Goal: Use online tool/utility: Utilize a website feature to perform a specific function

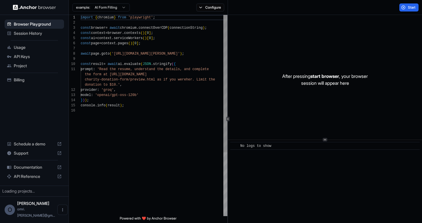
scroll to position [26, 0]
click at [162, 94] on div "import { chromium } from 'playwright' ; const browser = await chromium . connec…" at bounding box center [154, 162] width 147 height 294
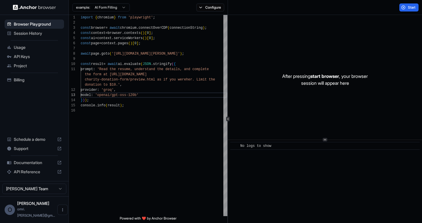
click at [120, 12] on div "example: AI Form Filling" at bounding box center [99, 7] width 61 height 10
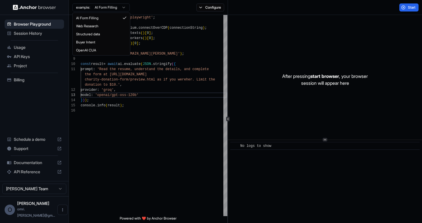
click at [119, 9] on html "Browser Playground Session History Usage API Keys Project Billing Schedule a de…" at bounding box center [211, 111] width 422 height 223
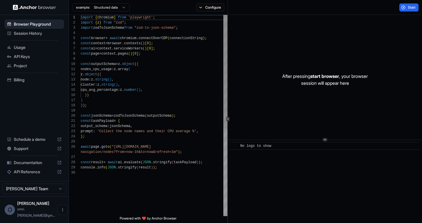
scroll to position [31, 0]
click at [120, 102] on div "const browser = await chromium . connectOverCDP ( connectionString ) ; const co…" at bounding box center [154, 193] width 147 height 356
type textarea "**********"
click at [113, 15] on div "const browser = await chromium . connectOverCDP ( connectionString ) ; const co…" at bounding box center [154, 193] width 147 height 356
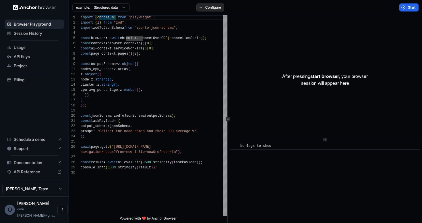
click at [209, 6] on button "Configure" at bounding box center [210, 7] width 28 height 8
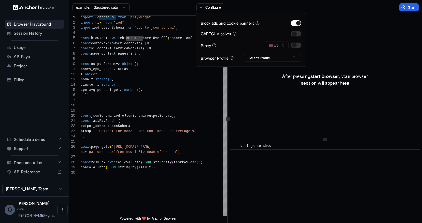
click at [388, 26] on div "After pressing start browser , your browser session will appear here" at bounding box center [325, 79] width 194 height 129
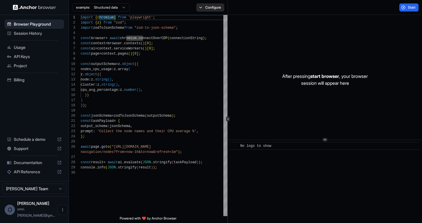
click at [219, 8] on button "Configure" at bounding box center [210, 7] width 28 height 8
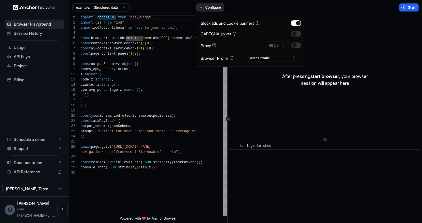
click at [219, 8] on button "Configure" at bounding box center [210, 7] width 28 height 8
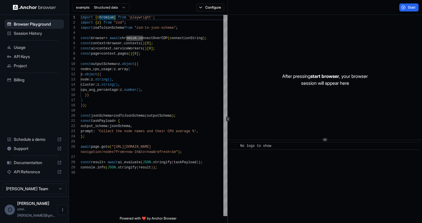
click at [109, 5] on html "Browser Playground Session History Usage API Keys Project Billing Schedule a de…" at bounding box center [211, 111] width 422 height 223
click at [60, 212] on icon "Open menu" at bounding box center [62, 209] width 5 height 5
click at [97, 198] on div at bounding box center [211, 111] width 422 height 223
click at [38, 58] on span "API Keys" at bounding box center [38, 57] width 48 height 6
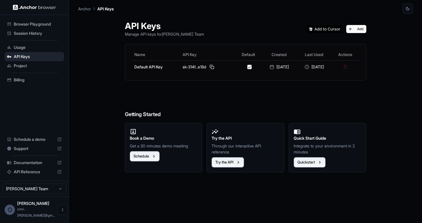
click at [26, 47] on span "Usage" at bounding box center [38, 47] width 48 height 6
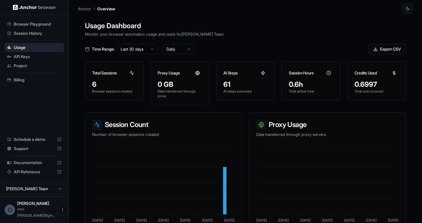
click at [31, 26] on span "Browser Playground" at bounding box center [38, 24] width 48 height 6
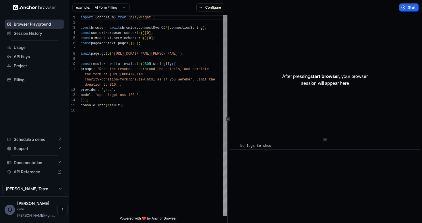
scroll to position [52, 0]
click at [118, 7] on html "Browser Playground Session History Usage API Keys Project Billing Schedule a de…" at bounding box center [211, 111] width 422 height 223
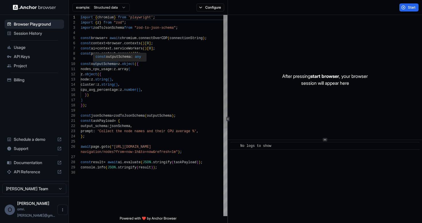
click at [114, 63] on div "import { chromium } from 'playwright' ; import { z } from "zod" ; import zodToJ…" at bounding box center [154, 193] width 147 height 356
type textarea "**********"
click at [146, 129] on div "import { chromium } from 'playwright' ; import { z } from "zod" ; import zodToJ…" at bounding box center [154, 193] width 147 height 356
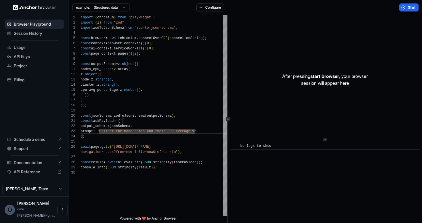
click at [30, 47] on span "Usage" at bounding box center [38, 47] width 48 height 6
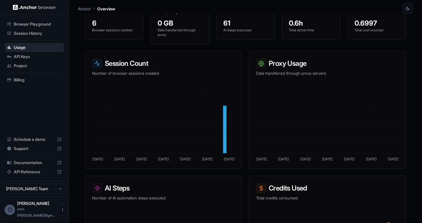
scroll to position [117, 0]
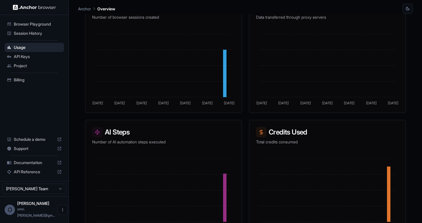
click at [32, 26] on span "Browser Playground" at bounding box center [38, 24] width 48 height 6
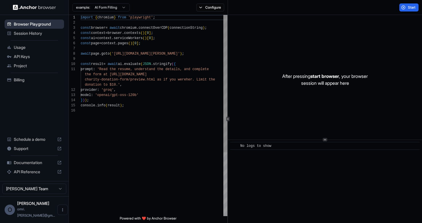
scroll to position [52, 0]
click at [115, 9] on html "Browser Playground Session History Usage API Keys Project Billing Schedule a de…" at bounding box center [211, 111] width 422 height 223
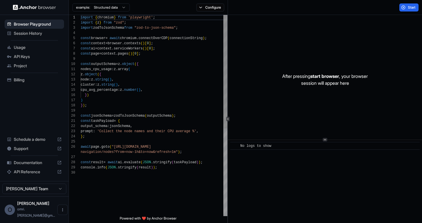
click at [112, 98] on div "import { chromium } from 'playwright' ; import { z } from "zod" ; import zodToJ…" at bounding box center [154, 193] width 147 height 356
click at [95, 80] on div "import { chromium } from 'playwright' ; import { z } from "zod" ; import zodToJ…" at bounding box center [154, 193] width 147 height 356
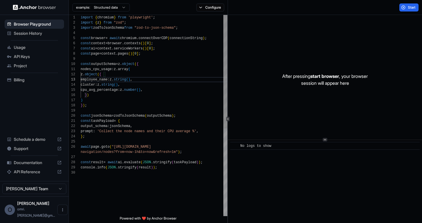
scroll to position [15, 0]
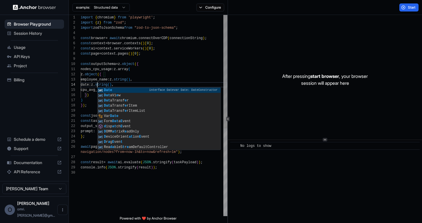
click at [120, 69] on div "import { chromium } from 'playwright' ; import { z } from "zod" ; import zodToJ…" at bounding box center [154, 193] width 147 height 356
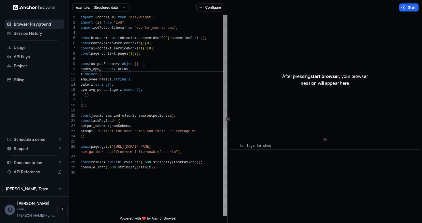
scroll to position [0, 0]
click at [112, 84] on div "import { chromium } from 'playwright' ; import { z } from "zod" ; import zodToJ…" at bounding box center [154, 193] width 147 height 356
click at [122, 84] on div "import { chromium } from 'playwright' ; import { z } from "zod" ; import zodToJ…" at bounding box center [154, 193] width 147 height 356
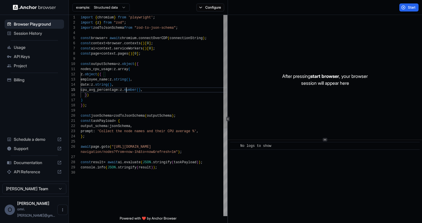
scroll to position [21, 0]
click at [126, 91] on div "import { chromium } from 'playwright' ; import { z } from "zod" ; import zodToJ…" at bounding box center [154, 193] width 147 height 356
drag, startPoint x: 126, startPoint y: 91, endPoint x: 88, endPoint y: 91, distance: 38.2
click at [88, 91] on span "cpu_avg_percentage : z . number ( ) ," at bounding box center [112, 89] width 62 height 5
click at [128, 96] on div "import { chromium } from 'playwright' ; import { z } from "zod" ; import zodToJ…" at bounding box center [154, 193] width 147 height 356
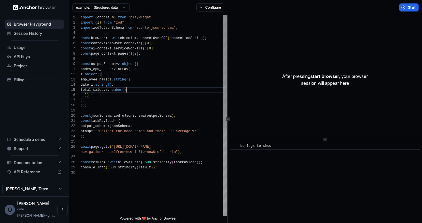
click at [126, 91] on div "import { chromium } from 'playwright' ; import { z } from "zod" ; import zodToJ…" at bounding box center [154, 193] width 147 height 356
click at [127, 135] on div "import { chromium } from 'playwright' ; import { z } from "zod" ; import zodToJ…" at bounding box center [154, 193] width 147 height 356
click at [113, 131] on div "import { chromium } from 'playwright' ; import { z } from "zod" ; import zodToJ…" at bounding box center [154, 193] width 147 height 356
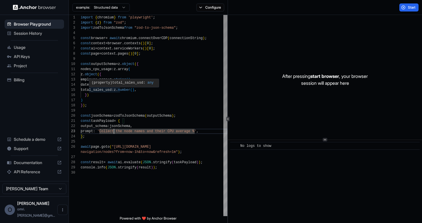
scroll to position [21, 0]
drag, startPoint x: 112, startPoint y: 91, endPoint x: 120, endPoint y: 91, distance: 8.6
click at [120, 91] on div "import { chromium } from 'playwright' ; import { z } from "zod" ; import zodToJ…" at bounding box center [154, 193] width 147 height 356
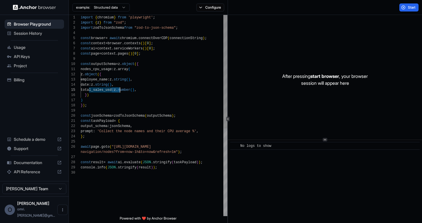
click at [118, 129] on div "import { chromium } from 'playwright' ; import { z } from "zod" ; import zodToJ…" at bounding box center [154, 193] width 147 height 356
click at [104, 70] on div "import { chromium } from 'playwright' ; import { z } from "zod" ; import zodToJ…" at bounding box center [154, 193] width 147 height 356
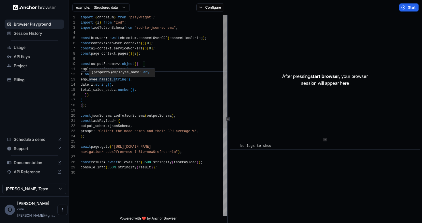
click at [110, 126] on div "import { chromium } from 'playwright' ; import { z } from "zod" ; import zodToJ…" at bounding box center [154, 193] width 147 height 356
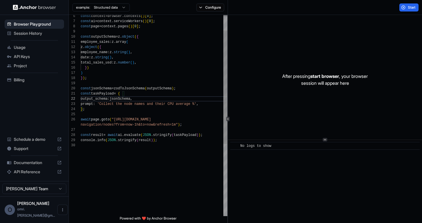
scroll to position [21, 0]
click at [143, 112] on div "const context = browser . contexts ( ) [ 0 ] ; const ai = context . serviceWork…" at bounding box center [154, 166] width 147 height 356
click at [98, 105] on div "const context = browser . contexts ( ) [ 0 ] ; const ai = context . serviceWork…" at bounding box center [154, 166] width 147 height 356
drag, startPoint x: 99, startPoint y: 104, endPoint x: 194, endPoint y: 102, distance: 95.3
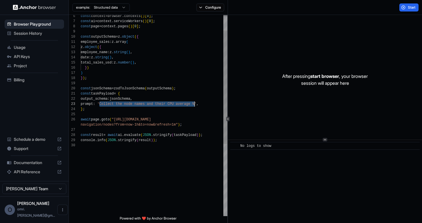
click at [194, 102] on div "const context = browser . contexts ( ) [ 0 ] ; const ai = context . serviceWork…" at bounding box center [154, 166] width 147 height 356
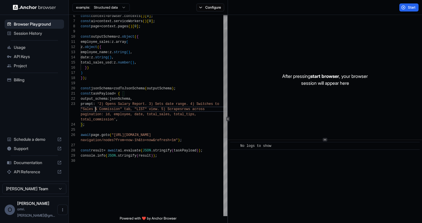
click at [96, 109] on div "const context = browser . contexts ( ) [ 0 ] ; const ai = context . serviceWork…" at bounding box center [154, 173] width 147 height 371
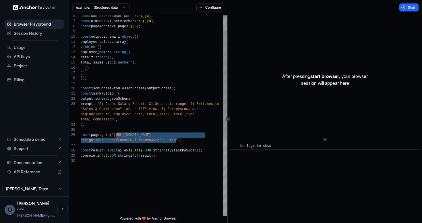
drag, startPoint x: 116, startPoint y: 134, endPoint x: 175, endPoint y: 141, distance: 59.7
click at [175, 141] on div "const context = browser . contexts ( ) [ 0 ] ; const ai = context . serviceWork…" at bounding box center [154, 173] width 147 height 371
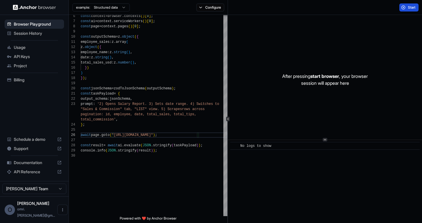
click at [408, 8] on span "Start" at bounding box center [412, 7] width 8 height 5
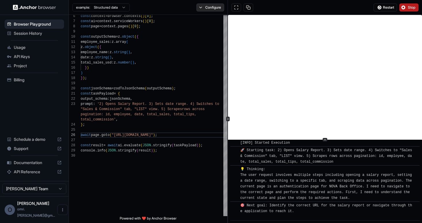
scroll to position [11, 0]
click at [212, 5] on button "Configure" at bounding box center [210, 7] width 28 height 8
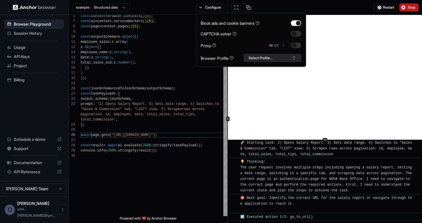
click at [273, 59] on button "Select Profile..." at bounding box center [272, 58] width 57 height 8
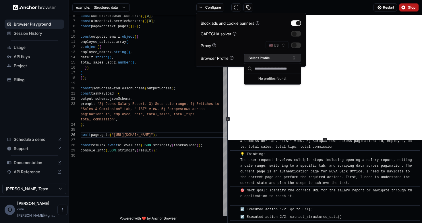
click at [273, 59] on button "Select Profile..." at bounding box center [272, 58] width 57 height 8
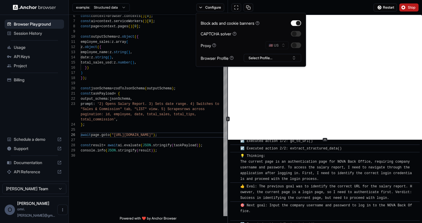
scroll to position [94, 0]
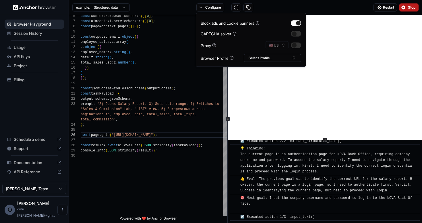
click at [404, 8] on button "Stop" at bounding box center [408, 7] width 19 height 8
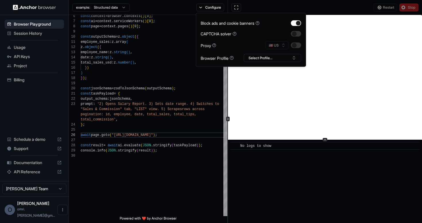
scroll to position [0, 0]
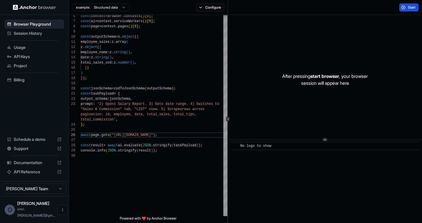
click at [403, 7] on button "Start" at bounding box center [408, 7] width 19 height 8
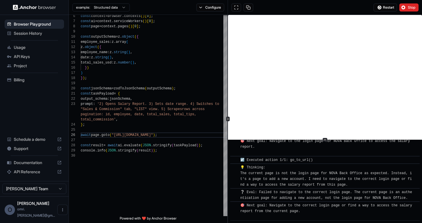
scroll to position [77, 0]
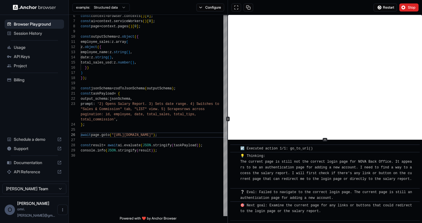
click at [324, 140] on icon at bounding box center [324, 139] width 3 height 3
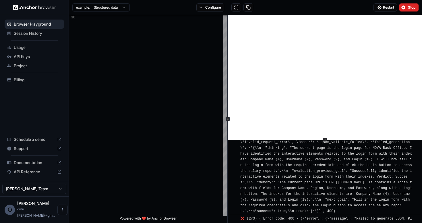
scroll to position [889, 0]
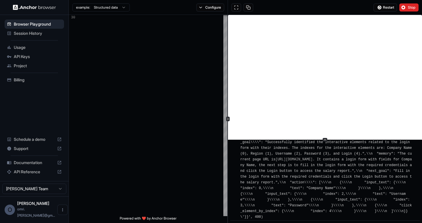
click at [322, 171] on span "❌ (2/3) ('Error code: 400 - {\'error\': {\'message\': "Failed to generate JSON.…" at bounding box center [331, 168] width 182 height 102
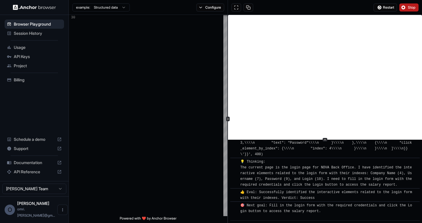
scroll to position [959, 0]
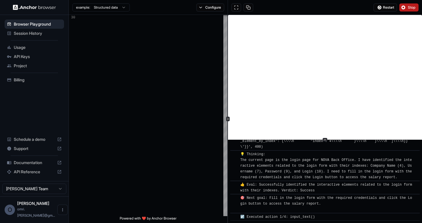
click at [406, 7] on button "Stop" at bounding box center [408, 7] width 19 height 8
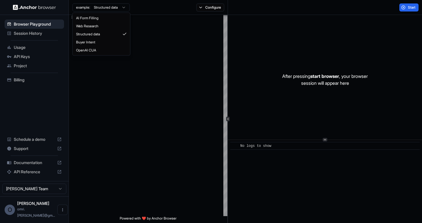
click at [109, 10] on html "**********" at bounding box center [211, 111] width 422 height 223
type textarea "**********"
click at [27, 36] on div "Session History" at bounding box center [34, 33] width 59 height 9
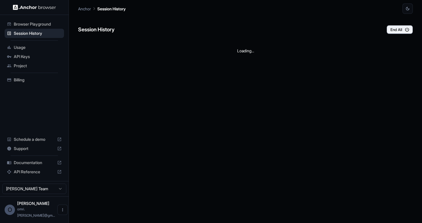
click at [29, 25] on span "Browser Playground" at bounding box center [38, 24] width 48 height 6
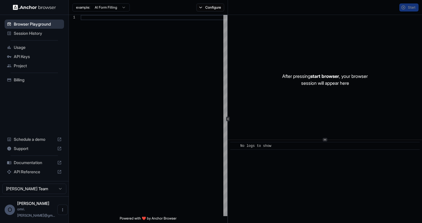
scroll to position [52, 0]
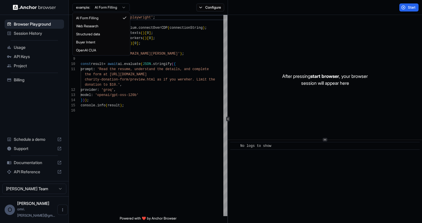
click at [106, 5] on html "Browser Playground Session History Usage API Keys Project Billing Schedule a de…" at bounding box center [211, 111] width 422 height 223
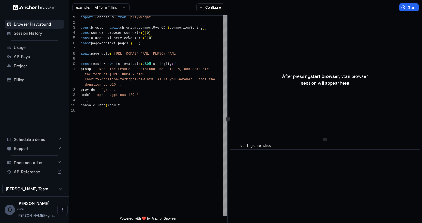
click at [106, 5] on html "Browser Playground Session History Usage API Keys Project Billing Schedule a de…" at bounding box center [211, 111] width 422 height 223
click at [126, 104] on div "import { chromium } from 'playwright' ; const browser = await chromium . connec…" at bounding box center [154, 162] width 147 height 294
click at [127, 97] on div "import { chromium } from 'playwright' ; const browser = await chromium . connec…" at bounding box center [154, 162] width 147 height 294
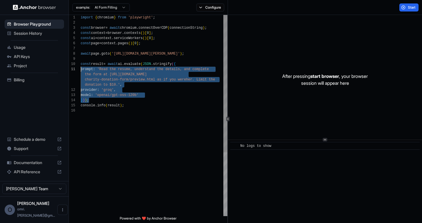
scroll to position [46, 0]
drag, startPoint x: 126, startPoint y: 99, endPoint x: 68, endPoint y: 65, distance: 67.8
click at [81, 65] on div "import { chromium } from 'playwright' ; const browser = await chromium . connec…" at bounding box center [154, 162] width 147 height 294
click at [121, 80] on div "import { chromium } from 'playwright' ; const browser = await chromium . connec…" at bounding box center [154, 162] width 147 height 294
click at [129, 95] on div "import { chromium } from 'playwright' ; const browser = await chromium . connec…" at bounding box center [154, 162] width 147 height 294
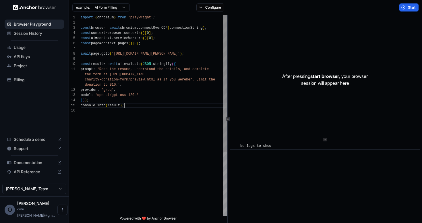
click at [122, 102] on div "import { chromium } from 'playwright' ; const browser = await chromium . connec…" at bounding box center [154, 162] width 147 height 294
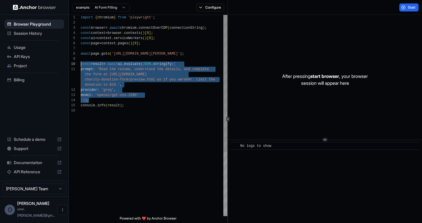
scroll to position [46, 0]
drag, startPoint x: 126, startPoint y: 102, endPoint x: 63, endPoint y: 63, distance: 74.1
click at [81, 63] on div "import { chromium } from 'playwright' ; const browser = await chromium . connec…" at bounding box center [154, 162] width 147 height 294
click at [197, 54] on div "import { chromium } from 'playwright' ; const browser = await chromium . connec…" at bounding box center [154, 162] width 147 height 294
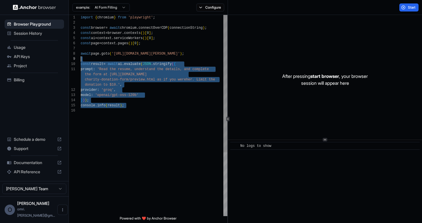
drag, startPoint x: 130, startPoint y: 111, endPoint x: 74, endPoint y: 57, distance: 78.1
click at [81, 57] on div "import { chromium } from 'playwright' ; const browser = await chromium . connec…" at bounding box center [154, 162] width 147 height 294
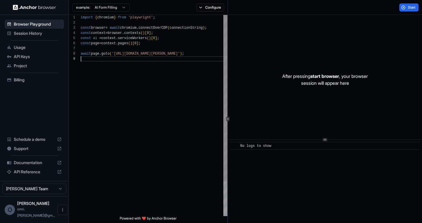
scroll to position [36, 0]
drag, startPoint x: 115, startPoint y: 52, endPoint x: 198, endPoint y: 51, distance: 82.3
click at [198, 51] on div "import { chromium } from 'playwright' ; const browser = await chromium . connec…" at bounding box center [154, 136] width 147 height 242
type textarea "**********"
click at [403, 9] on button "Start" at bounding box center [408, 7] width 19 height 8
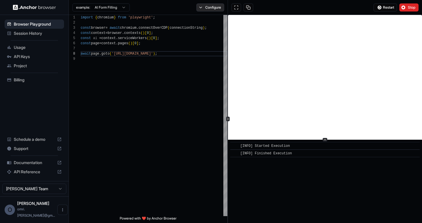
click at [205, 11] on button "Configure" at bounding box center [210, 7] width 28 height 8
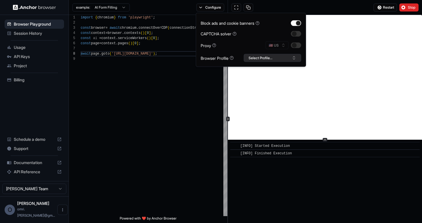
click at [264, 59] on button "Select Profile..." at bounding box center [272, 58] width 57 height 8
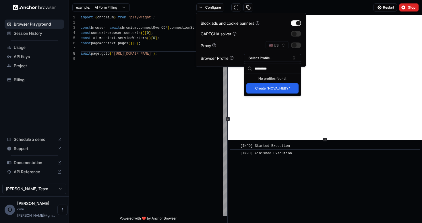
type input "*********"
click at [279, 89] on button "Create "NOVA_HEBY"" at bounding box center [272, 88] width 52 height 10
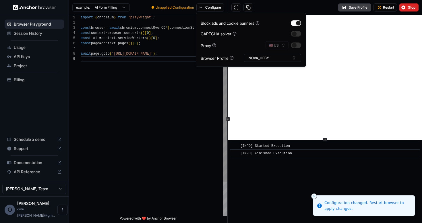
click at [198, 96] on div "import { chromium } from 'playwright' ; const browser = await chromium . connec…" at bounding box center [154, 136] width 147 height 242
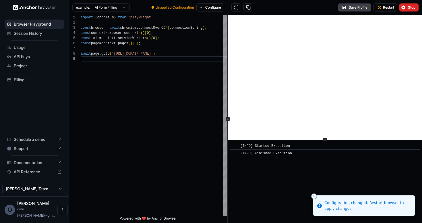
click at [120, 6] on html "**********" at bounding box center [211, 111] width 422 height 223
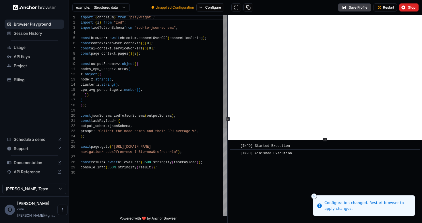
scroll to position [0, 0]
click at [131, 89] on div "import { chromium } from 'playwright' ; import { z } from "zod" ; import zodToJ…" at bounding box center [154, 193] width 147 height 356
click at [131, 149] on div "import { chromium } from 'playwright' ; import { z } from "zod" ; import zodToJ…" at bounding box center [154, 193] width 147 height 356
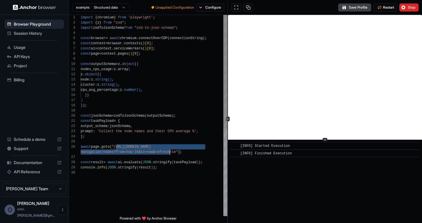
drag, startPoint x: 115, startPoint y: 146, endPoint x: 172, endPoint y: 149, distance: 57.2
click at [172, 149] on div "import { chromium } from 'playwright' ; import { z } from "zod" ; import zodToJ…" at bounding box center [154, 193] width 147 height 356
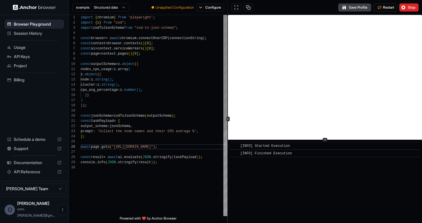
click at [97, 133] on div "import { chromium } from 'playwright' ; import { z } from "zod" ; import zodToJ…" at bounding box center [154, 190] width 147 height 351
drag, startPoint x: 98, startPoint y: 131, endPoint x: 169, endPoint y: 129, distance: 70.6
click at [169, 129] on div "import { chromium } from 'playwright' ; import { z } from "zod" ; import zodToJ…" at bounding box center [154, 190] width 147 height 351
drag, startPoint x: 195, startPoint y: 131, endPoint x: 100, endPoint y: 131, distance: 95.8
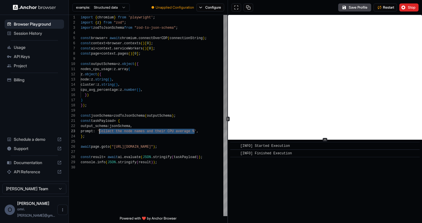
click at [100, 131] on div "import { chromium } from 'playwright' ; import { z } from "zod" ; import zodToJ…" at bounding box center [154, 190] width 147 height 351
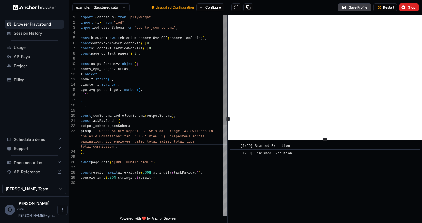
scroll to position [26, 0]
click at [181, 129] on div "import { chromium } from 'playwright' ; import { z } from "zod" ; import zodToJ…" at bounding box center [154, 198] width 147 height 366
click at [80, 76] on div at bounding box center [78, 74] width 5 height 5
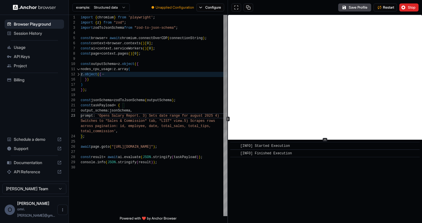
click at [79, 75] on div at bounding box center [78, 74] width 5 height 5
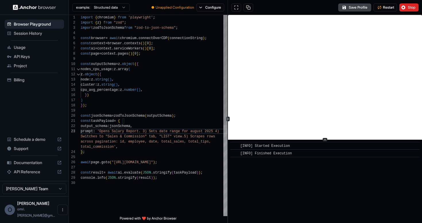
click at [88, 69] on div "import { chromium } from 'playwright' ; import { z } from "zod" ; import zodToJ…" at bounding box center [154, 198] width 147 height 366
click at [94, 79] on div "import { chromium } from 'playwright' ; import { z } from "zod" ; import zodToJ…" at bounding box center [154, 198] width 147 height 366
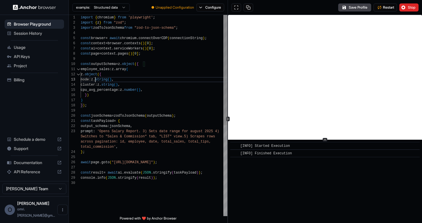
click at [94, 79] on div "import { chromium } from 'playwright' ; import { z } from "zod" ; import zodToJ…" at bounding box center [154, 198] width 147 height 366
click at [95, 87] on div "import { chromium } from 'playwright' ; import { z } from "zod" ; import zodToJ…" at bounding box center [154, 198] width 147 height 366
click at [127, 85] on div "import { chromium } from 'playwright' ; import { z } from "zod" ; import zodToJ…" at bounding box center [154, 198] width 147 height 366
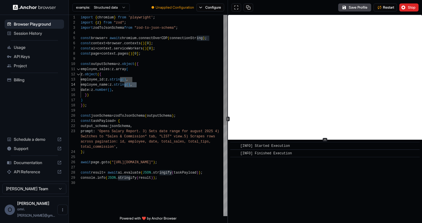
click at [113, 91] on div "import { chromium } from 'playwright' ; import { z } from "zod" ; import zodToJ…" at bounding box center [154, 198] width 147 height 366
click at [130, 89] on div "import { chromium } from 'playwright' ; import { z } from "zod" ; import zodToJ…" at bounding box center [154, 198] width 147 height 366
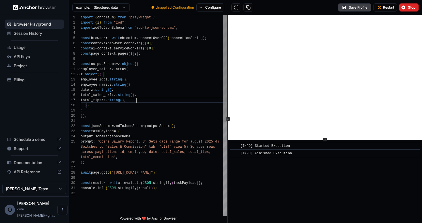
scroll to position [36, 0]
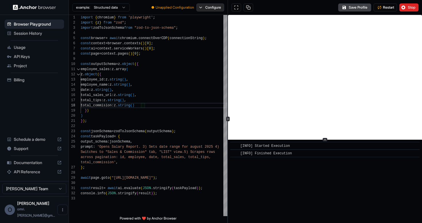
click at [208, 8] on button "Configure" at bounding box center [210, 7] width 28 height 8
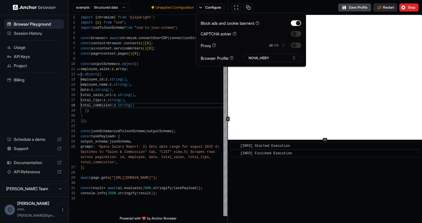
click at [390, 8] on span "Restart" at bounding box center [388, 7] width 11 height 5
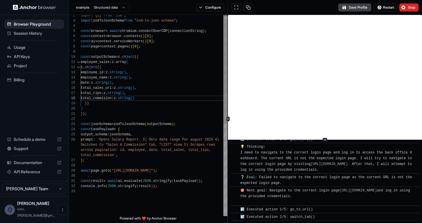
scroll to position [160, 0]
click at [215, 2] on div "example: Structured data Configure" at bounding box center [148, 7] width 159 height 15
click at [215, 4] on button "Configure" at bounding box center [210, 7] width 28 height 8
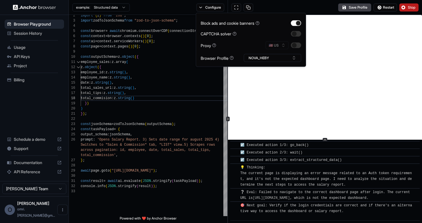
scroll to position [343, 0]
click at [410, 6] on span "Stop" at bounding box center [412, 7] width 8 height 5
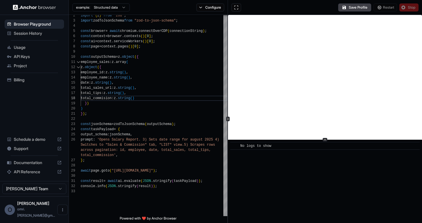
scroll to position [0, 0]
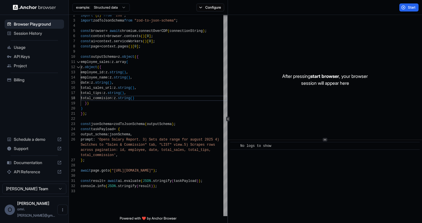
click at [283, 69] on div "After pressing start browser , your browser session will appear here" at bounding box center [325, 79] width 194 height 129
click at [309, 78] on p "After pressing start browser , your browser session will appear here" at bounding box center [324, 80] width 85 height 14
click at [151, 96] on div "employee_sales : z . array ( z . object ( { employee_id : z . string ( ) , empl…" at bounding box center [154, 198] width 147 height 381
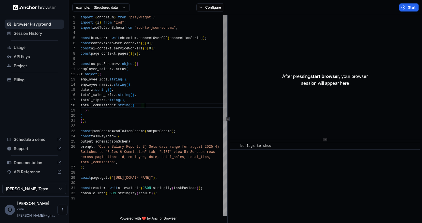
type textarea "**********"
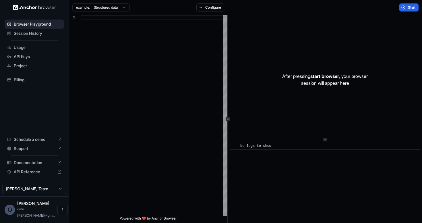
click at [116, 8] on html "Browser Playground Session History Usage API Keys Project Billing Schedule a de…" at bounding box center [211, 111] width 422 height 223
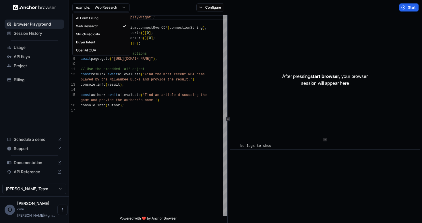
click at [112, 10] on html "Browser Playground Session History Usage API Keys Project Billing Schedule a de…" at bounding box center [211, 111] width 422 height 223
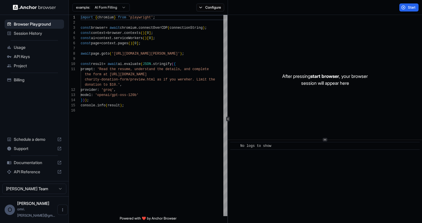
type textarea "**********"
click at [211, 8] on button "Configure" at bounding box center [210, 7] width 28 height 8
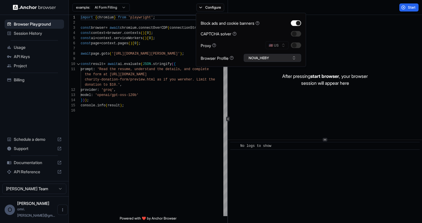
click at [280, 59] on button "NOVA_HEBY" at bounding box center [272, 58] width 57 height 8
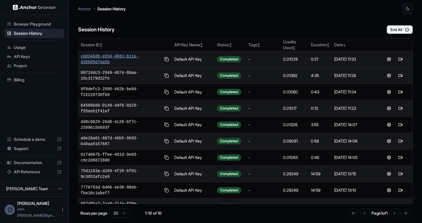
click at [105, 56] on span "c8d348d0-e034-4683-b11a-d26b85d7ea5b" at bounding box center [121, 58] width 80 height 11
click at [390, 60] on button at bounding box center [388, 59] width 7 height 7
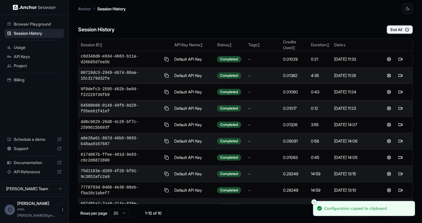
click at [32, 26] on span "Browser Playground" at bounding box center [38, 24] width 48 height 6
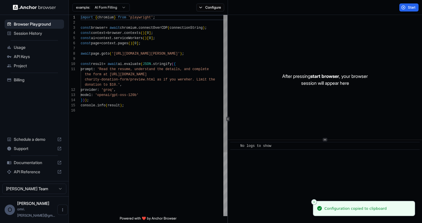
click at [145, 68] on div "import { chromium } from 'playwright' ; const browser = await chromium . connec…" at bounding box center [154, 162] width 147 height 294
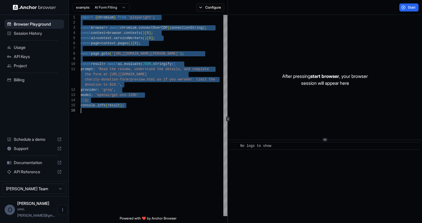
click at [116, 3] on html "Browser Playground Session History Usage API Keys Project Billing Schedule a de…" at bounding box center [211, 111] width 422 height 223
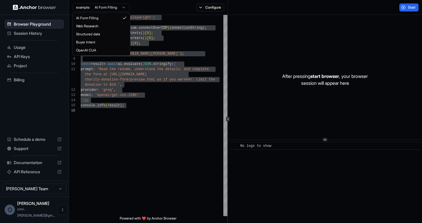
type textarea "**********"
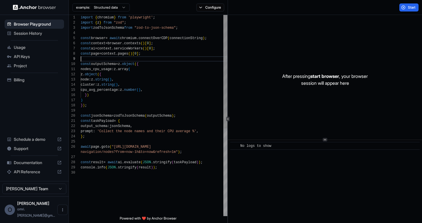
click at [148, 61] on div "import { chromium } from 'playwright' ; import { z } from "zod" ; import zodToJ…" at bounding box center [154, 193] width 147 height 356
